Goal: Transaction & Acquisition: Purchase product/service

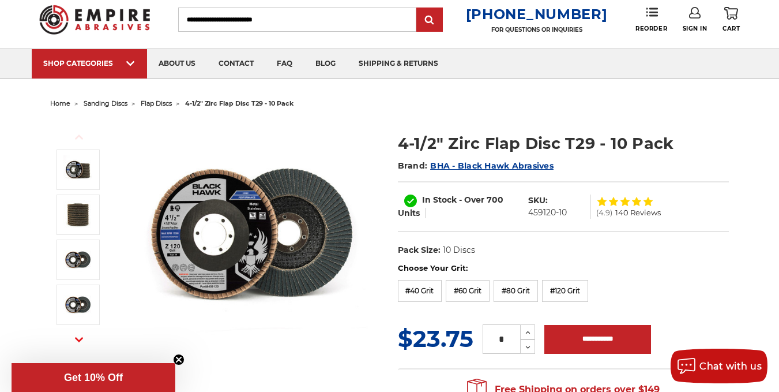
scroll to position [58, 0]
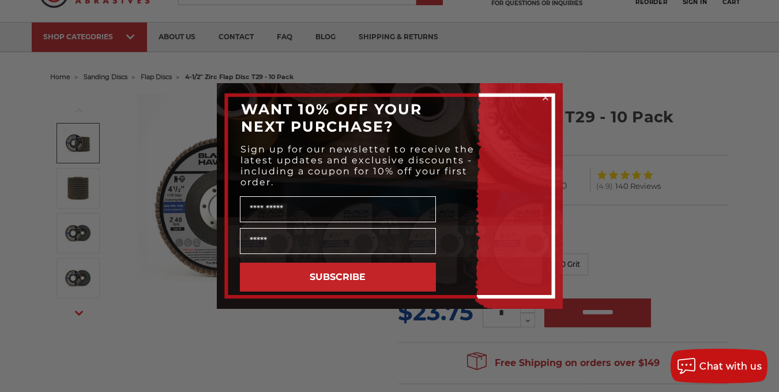
click at [549, 98] on circle "Close dialog" at bounding box center [545, 97] width 11 height 11
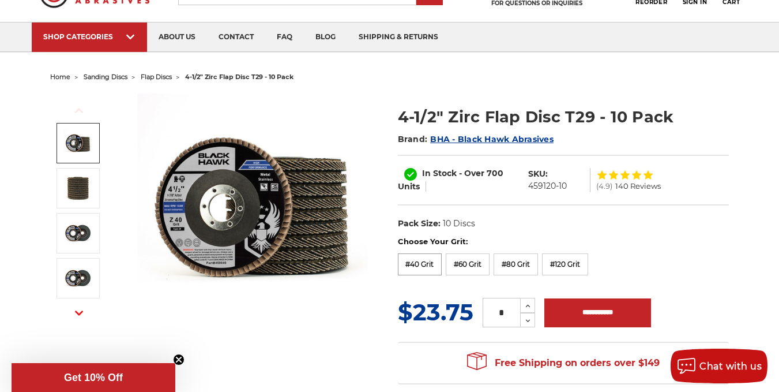
click at [427, 268] on label "#40 Grit" at bounding box center [420, 264] width 44 height 22
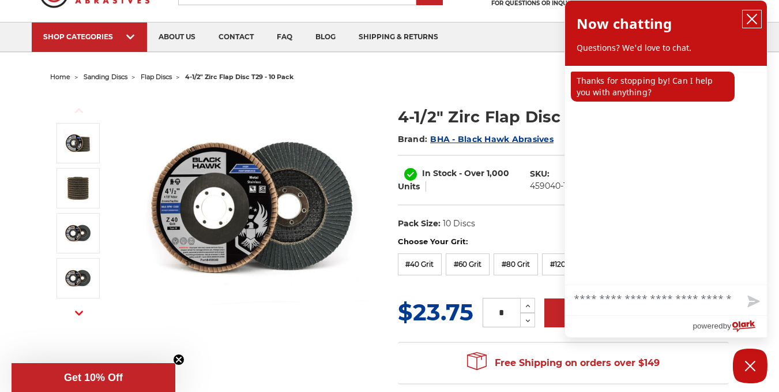
click at [753, 19] on icon "close chatbox" at bounding box center [752, 18] width 9 height 9
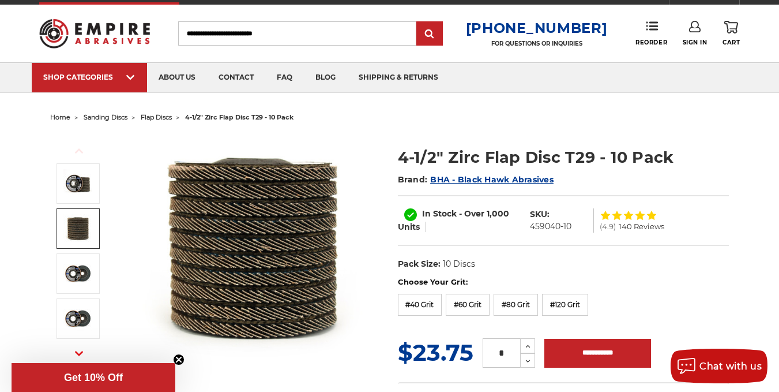
scroll to position [0, 0]
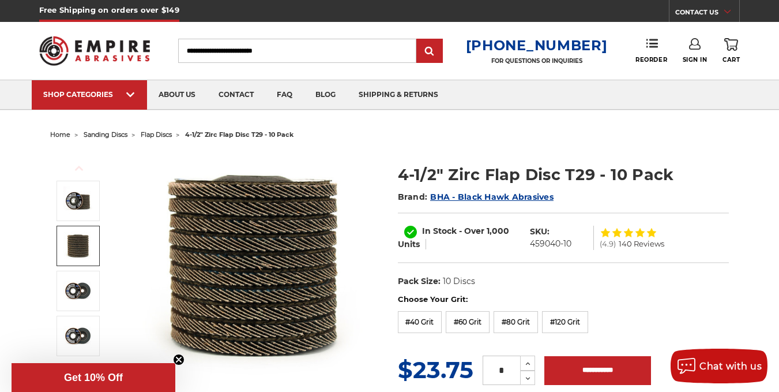
click at [535, 198] on span "BHA - Black Hawk Abrasives" at bounding box center [491, 197] width 123 height 10
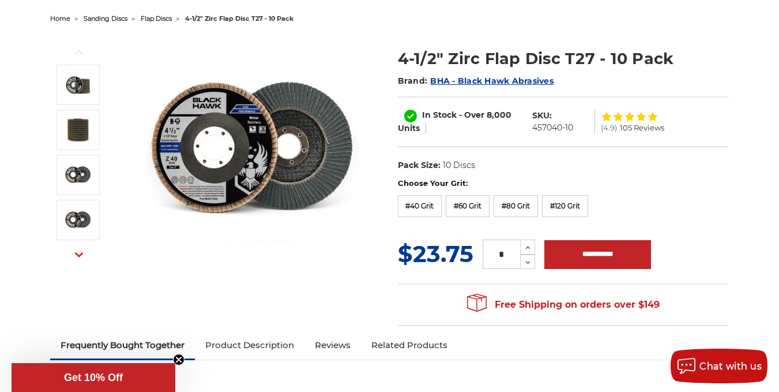
scroll to position [115, 0]
